Goal: Task Accomplishment & Management: Manage account settings

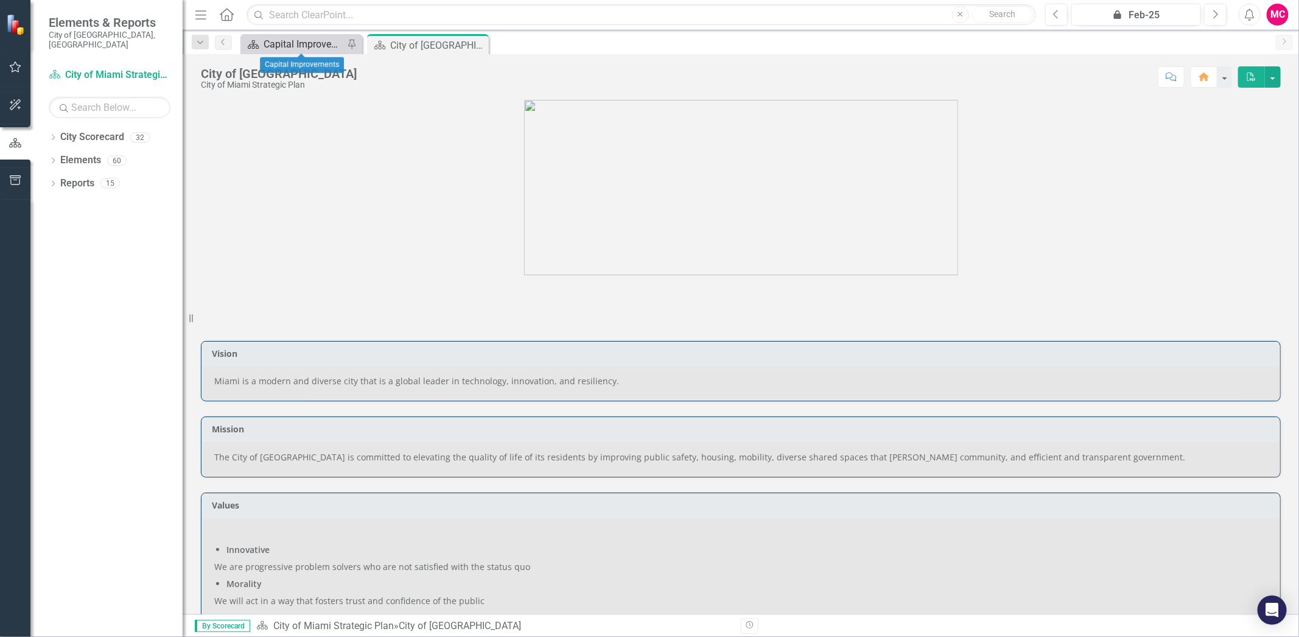
click at [322, 41] on div "Capital Improvements" at bounding box center [304, 44] width 80 height 15
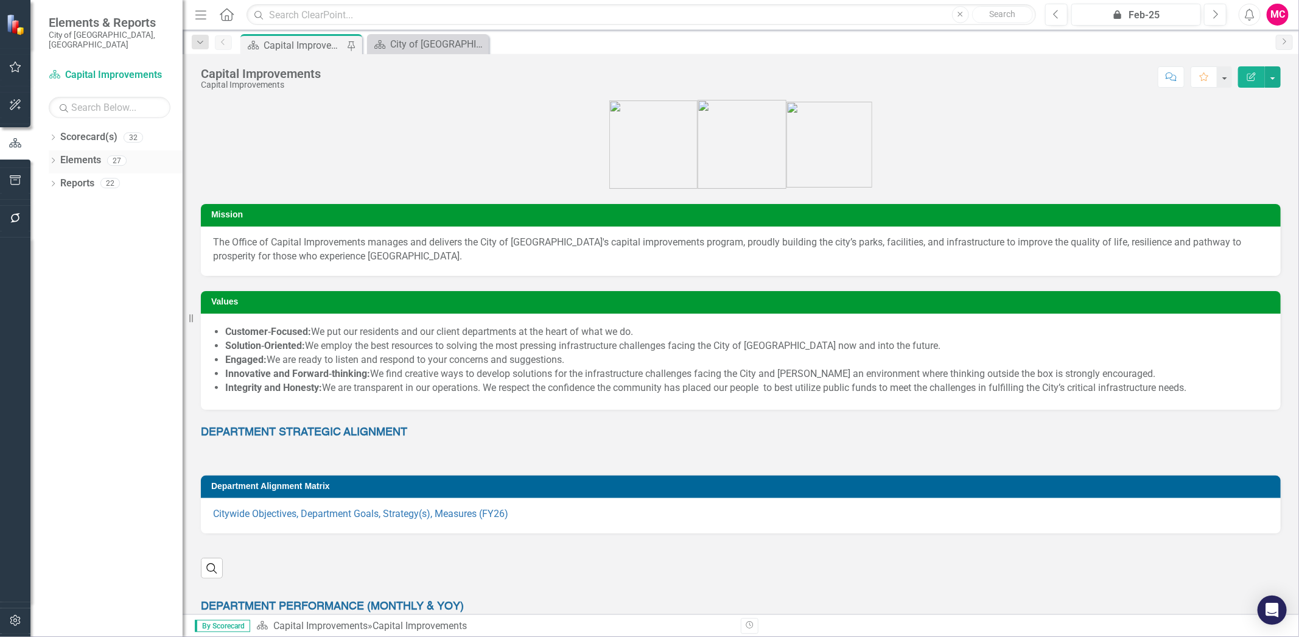
click at [57, 151] on div "Dropdown Elements 27" at bounding box center [116, 161] width 134 height 23
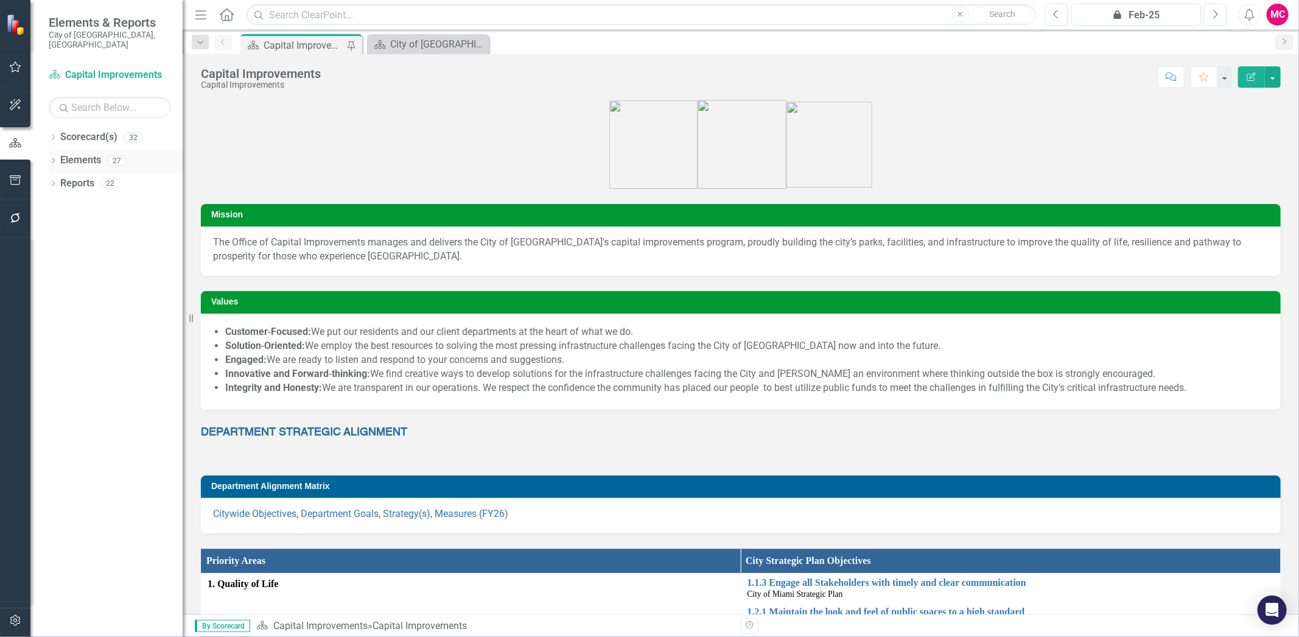
click at [53, 158] on icon "Dropdown" at bounding box center [53, 161] width 9 height 7
click at [93, 223] on link "Measure Measures" at bounding box center [96, 230] width 60 height 14
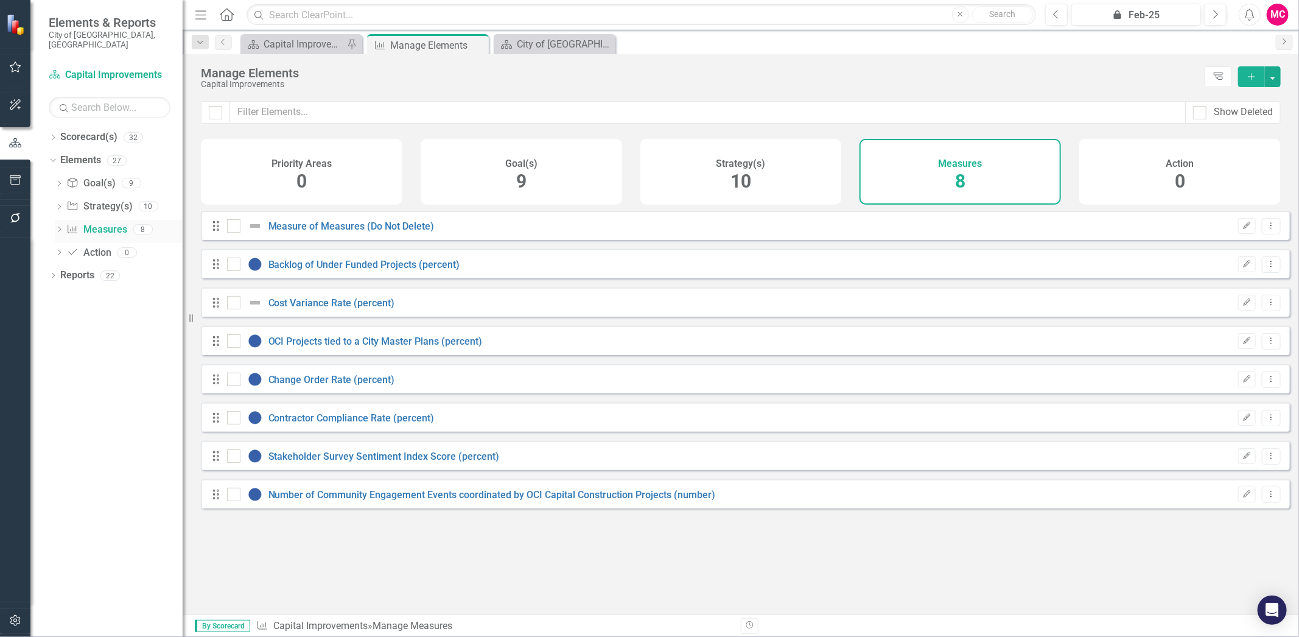
checkbox input "false"
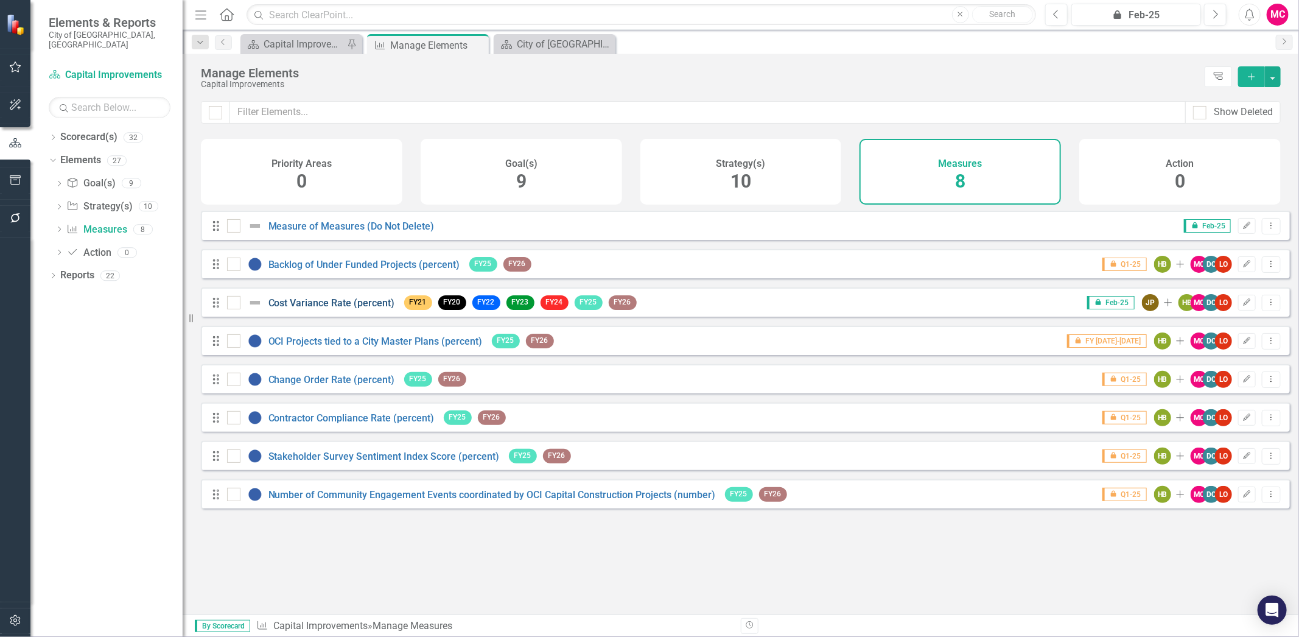
click at [326, 309] on link "Cost Variance Rate (percent)" at bounding box center [331, 303] width 127 height 12
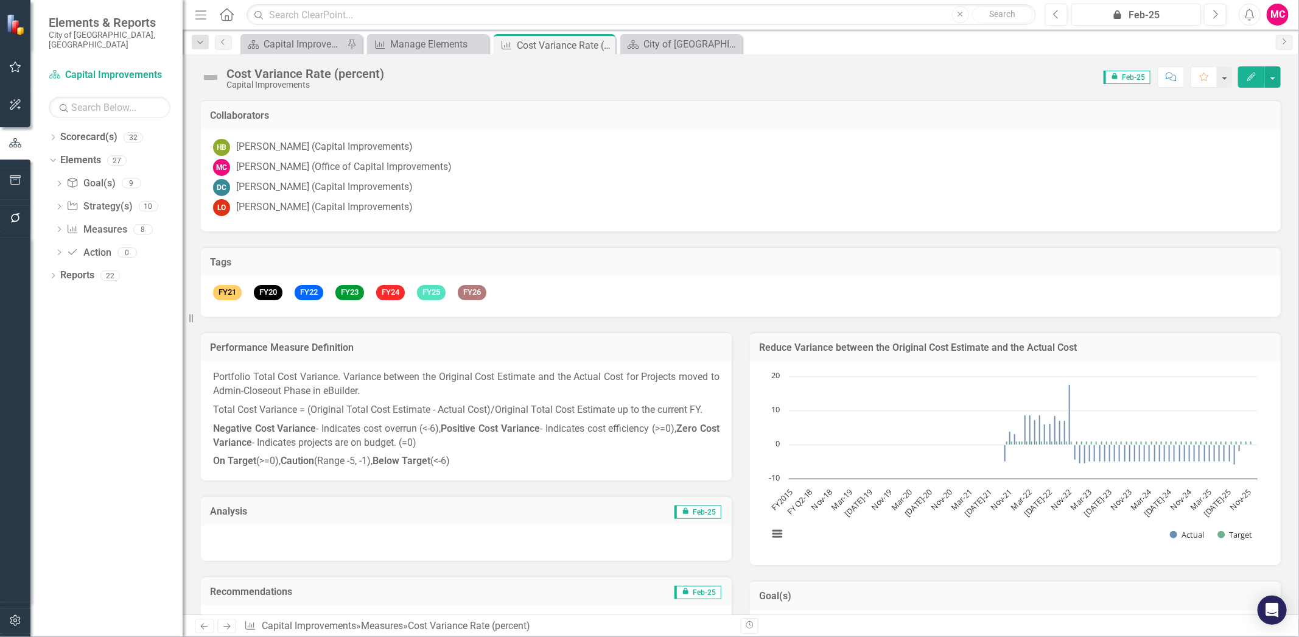
drag, startPoint x: 475, startPoint y: 461, endPoint x: 251, endPoint y: 435, distance: 225.5
click at [251, 435] on span "Portfolio Total Cost Variance. Variance between the Original Cost Estimate and …" at bounding box center [466, 419] width 506 height 98
click at [1247, 80] on button "Edit" at bounding box center [1251, 76] width 27 height 21
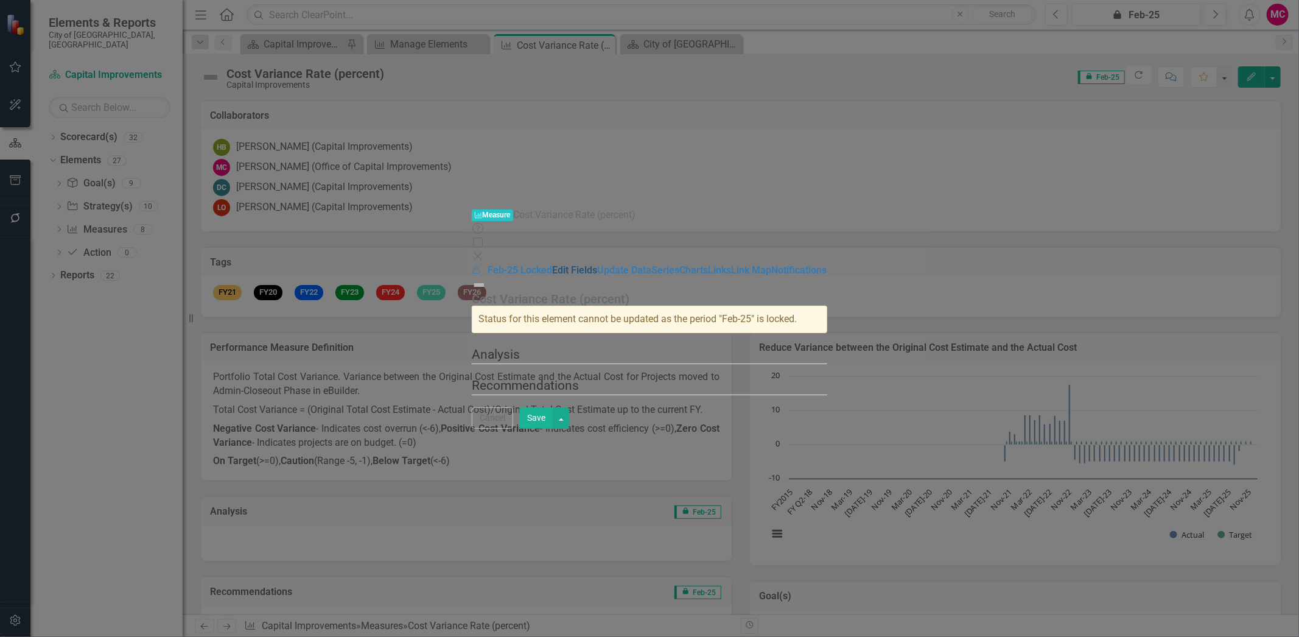
click at [553, 264] on link "Edit Fields" at bounding box center [575, 270] width 45 height 12
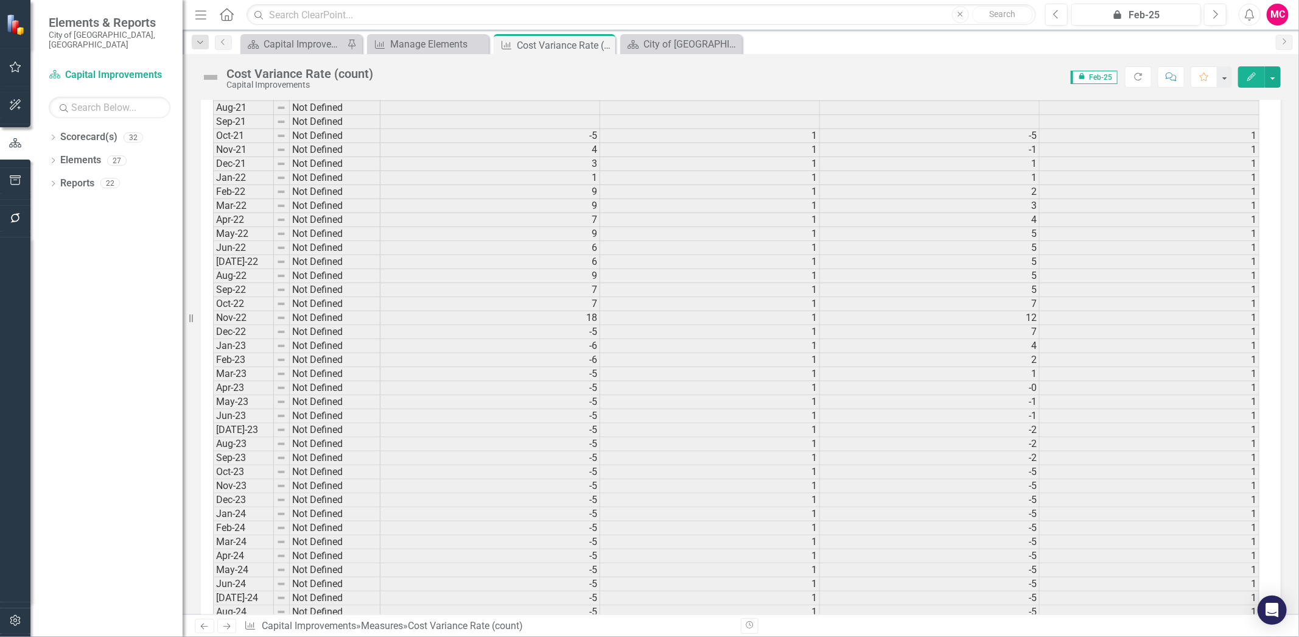
scroll to position [1322, 0]
click at [80, 153] on link "Elements" at bounding box center [80, 160] width 41 height 14
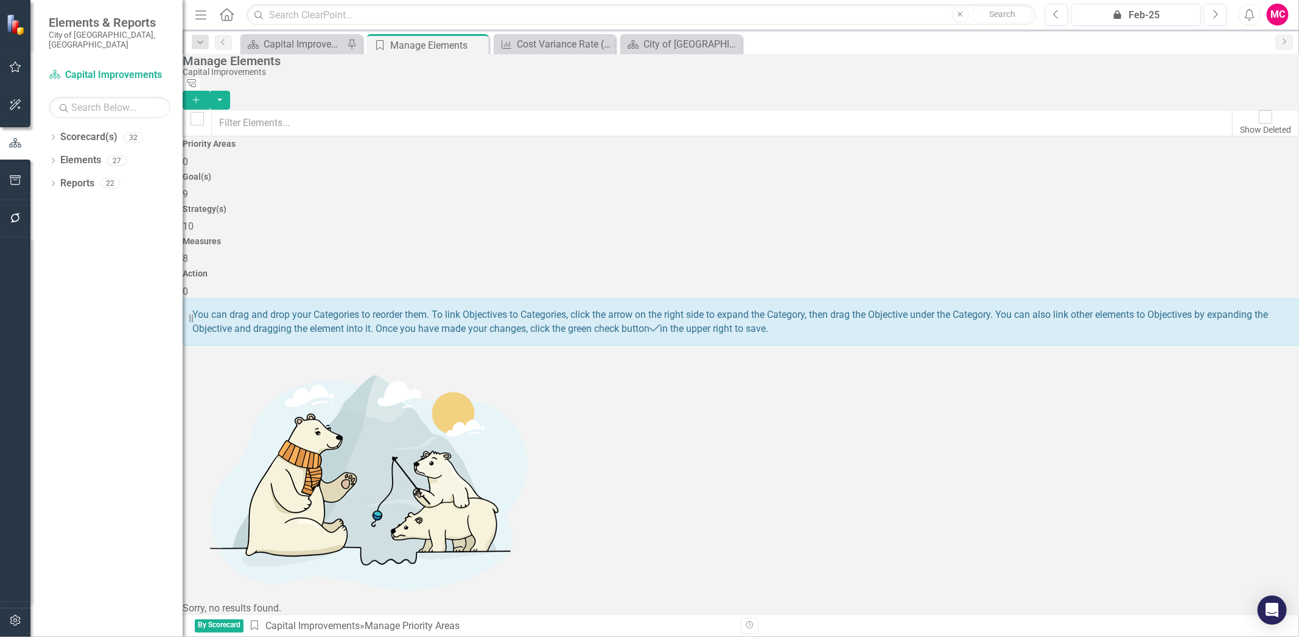
click at [945, 237] on div "Measures 8" at bounding box center [741, 251] width 1116 height 29
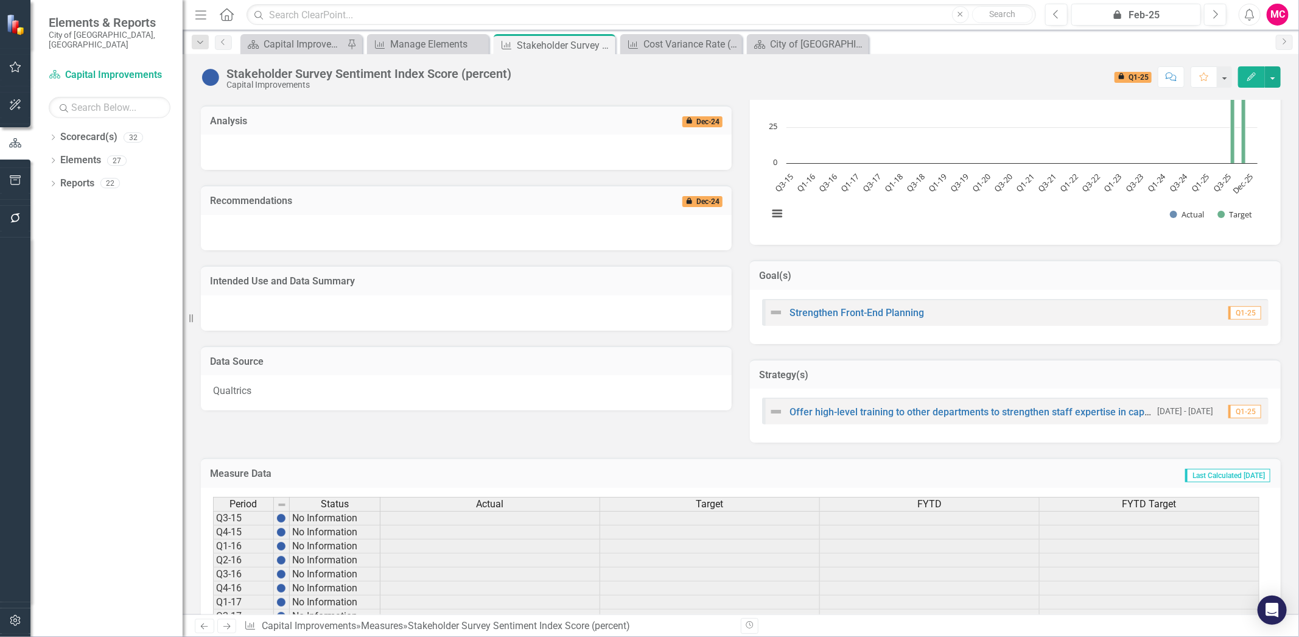
scroll to position [426, 0]
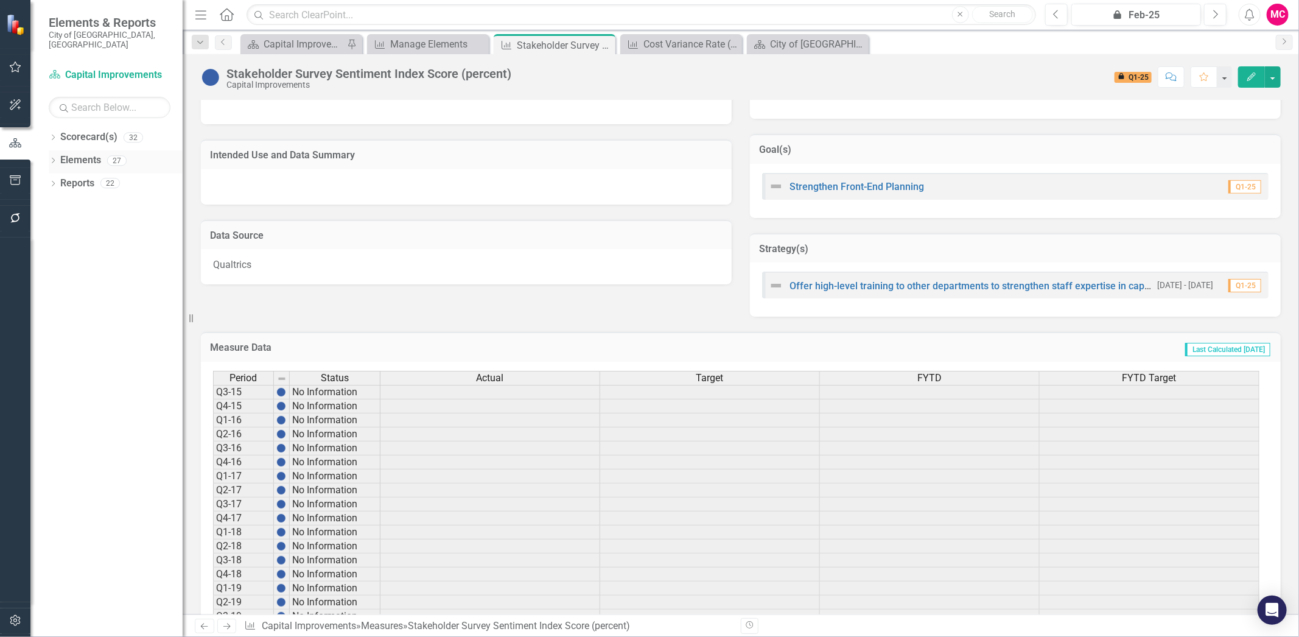
click at [80, 153] on link "Elements" at bounding box center [80, 160] width 41 height 14
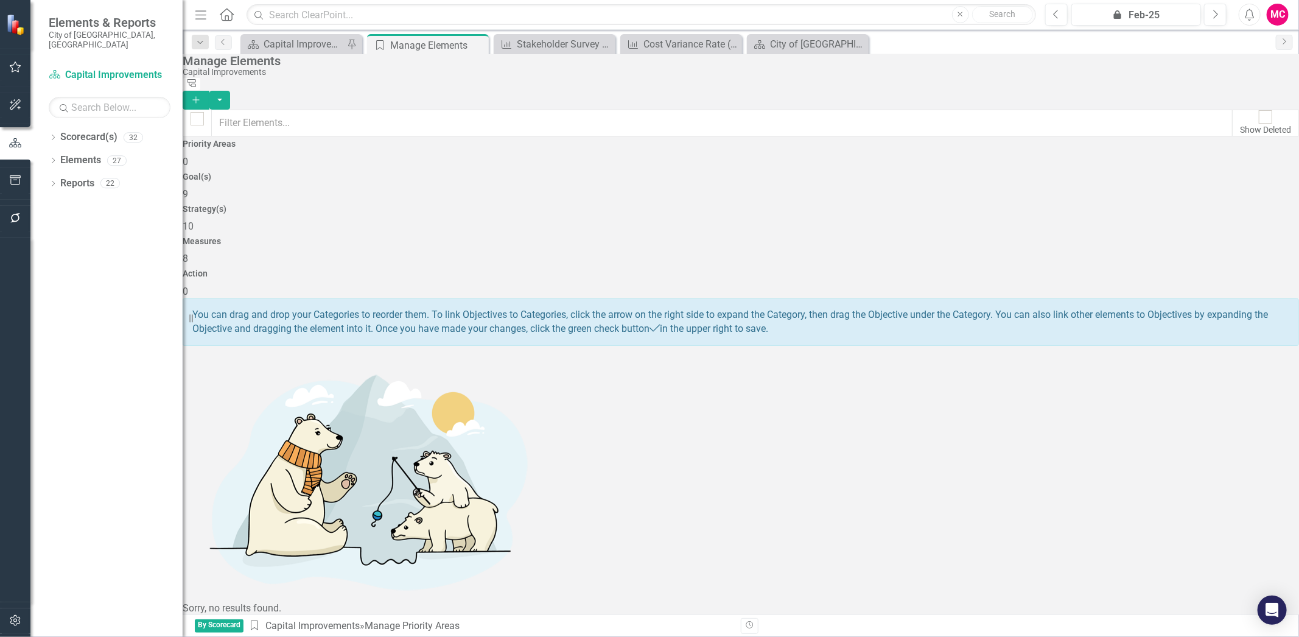
click at [188, 253] on span "8" at bounding box center [185, 259] width 5 height 12
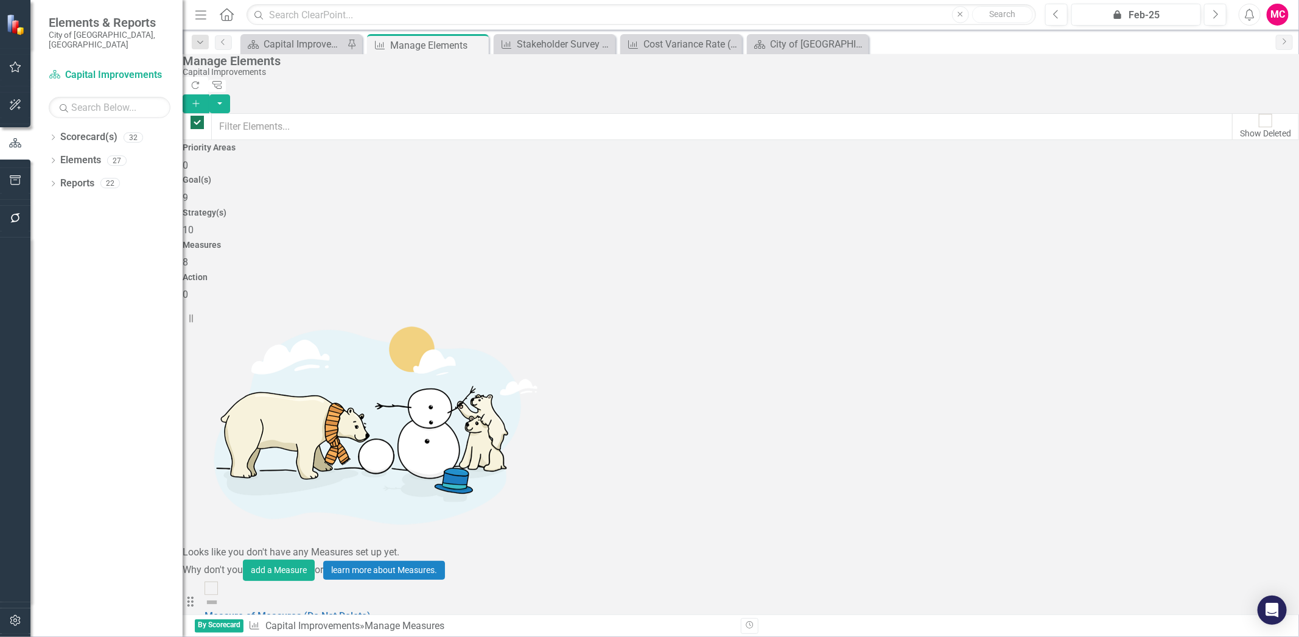
checkbox input "false"
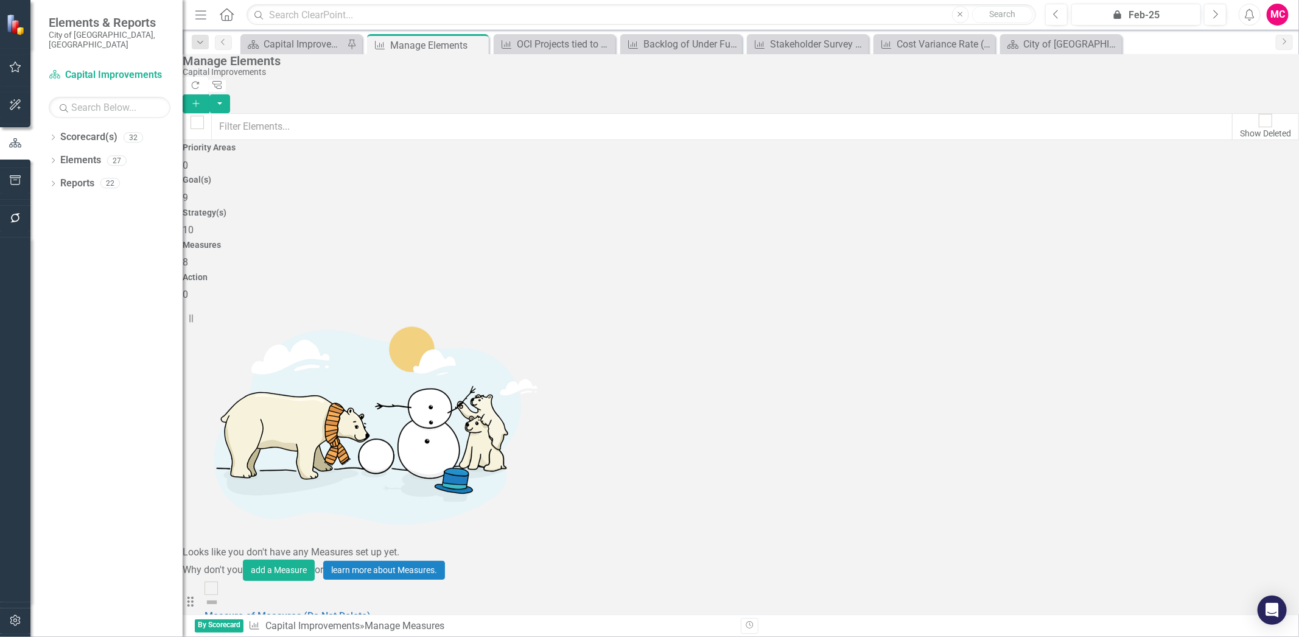
checkbox input "false"
click at [58, 173] on div "Dropdown Reports 22" at bounding box center [116, 184] width 134 height 23
click at [54, 181] on icon "Dropdown" at bounding box center [53, 184] width 9 height 7
click at [105, 247] on link "Strategy Strategy(s)" at bounding box center [80, 251] width 66 height 14
